Goal: Task Accomplishment & Management: Manage account settings

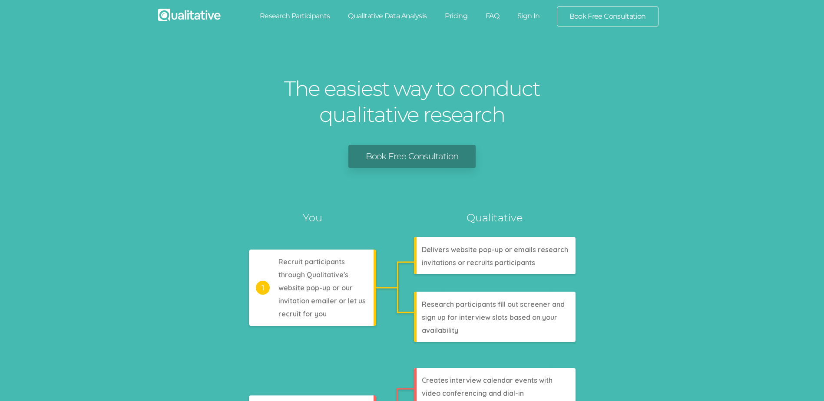
click at [530, 16] on link "Sign In" at bounding box center [528, 16] width 41 height 19
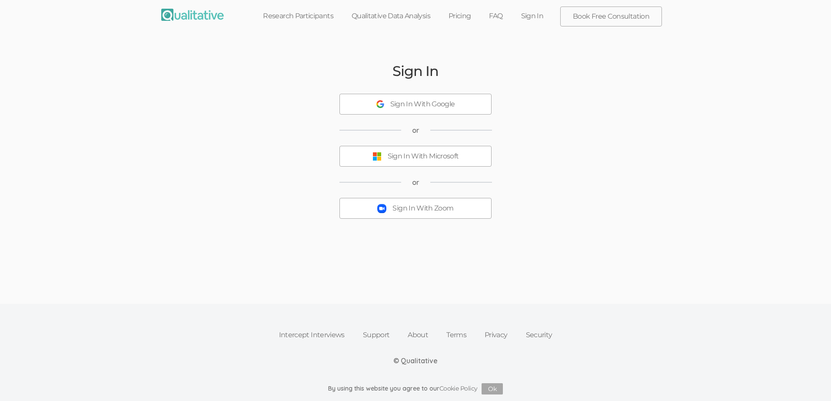
click at [430, 212] on div "Sign In With Zoom" at bounding box center [422, 209] width 61 height 10
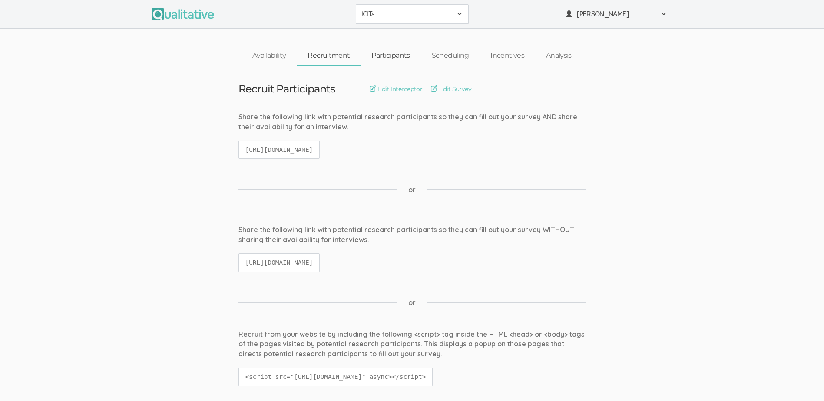
click at [396, 55] on link "Participants" at bounding box center [391, 55] width 60 height 19
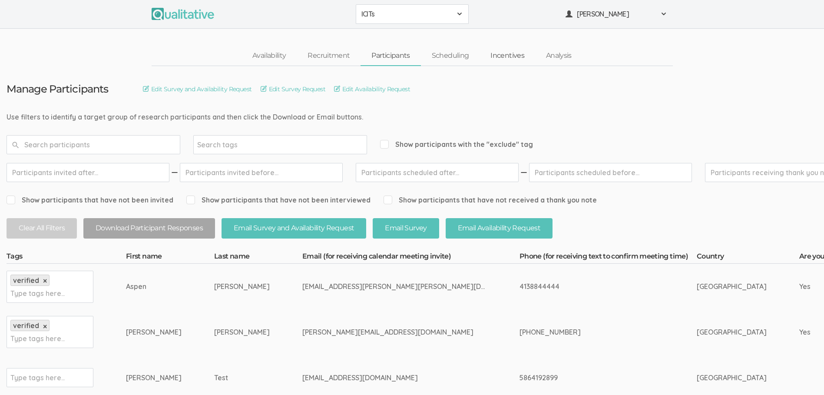
click at [502, 54] on link "Incentives" at bounding box center [508, 55] width 56 height 19
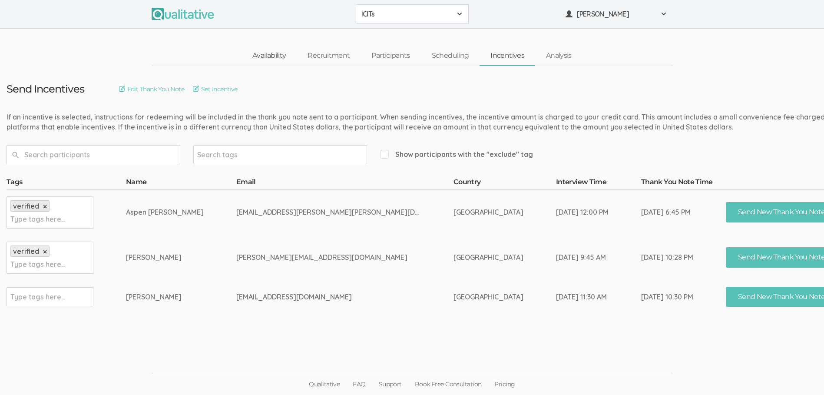
click at [270, 56] on link "Availability" at bounding box center [269, 55] width 55 height 19
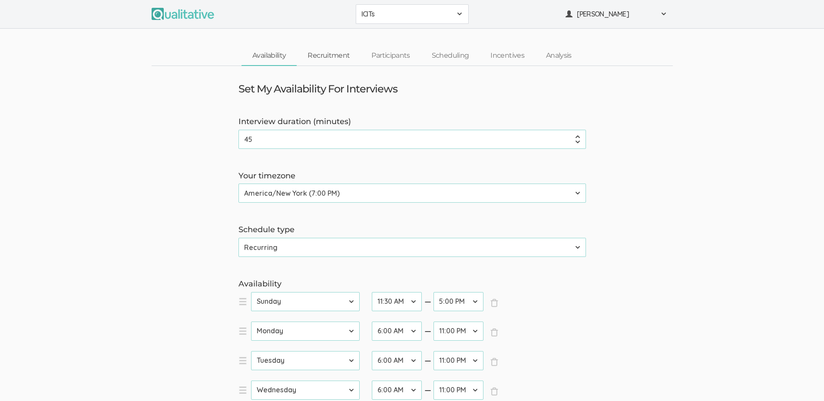
click at [320, 55] on link "Recruitment" at bounding box center [329, 55] width 64 height 19
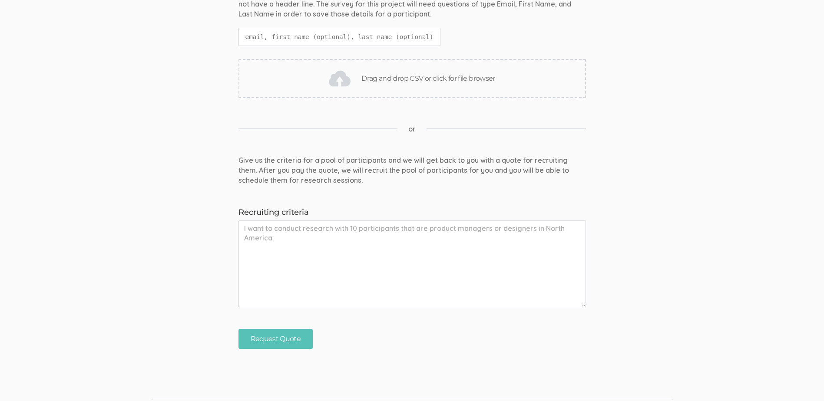
scroll to position [758, 0]
